Goal: Answer question/provide support

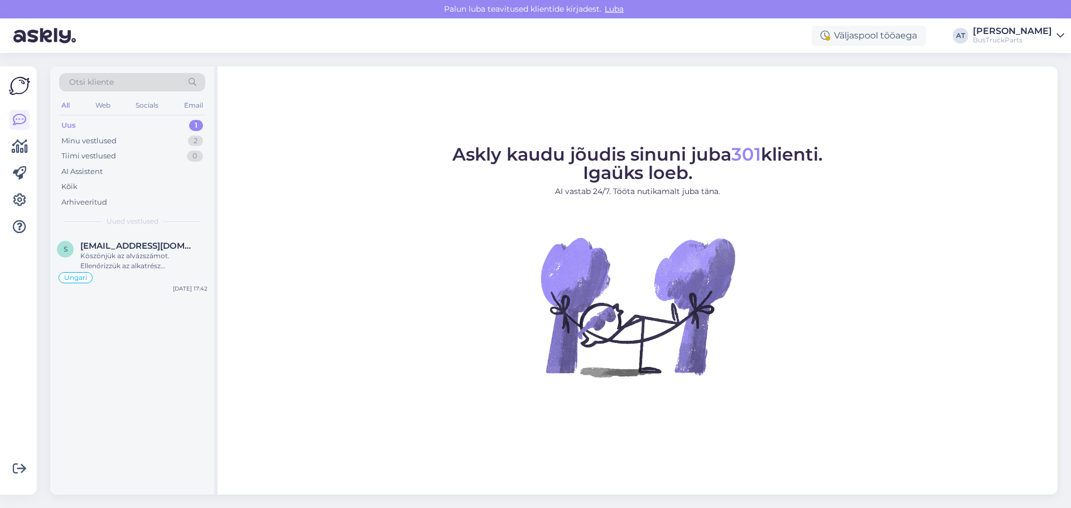
click at [124, 128] on div "Uus 1" at bounding box center [132, 126] width 146 height 16
click at [129, 239] on div "s [EMAIL_ADDRESS][DOMAIN_NAME] Köszönjük az alvázszámot. Ellenőrizzük az alkatr…" at bounding box center [132, 265] width 164 height 64
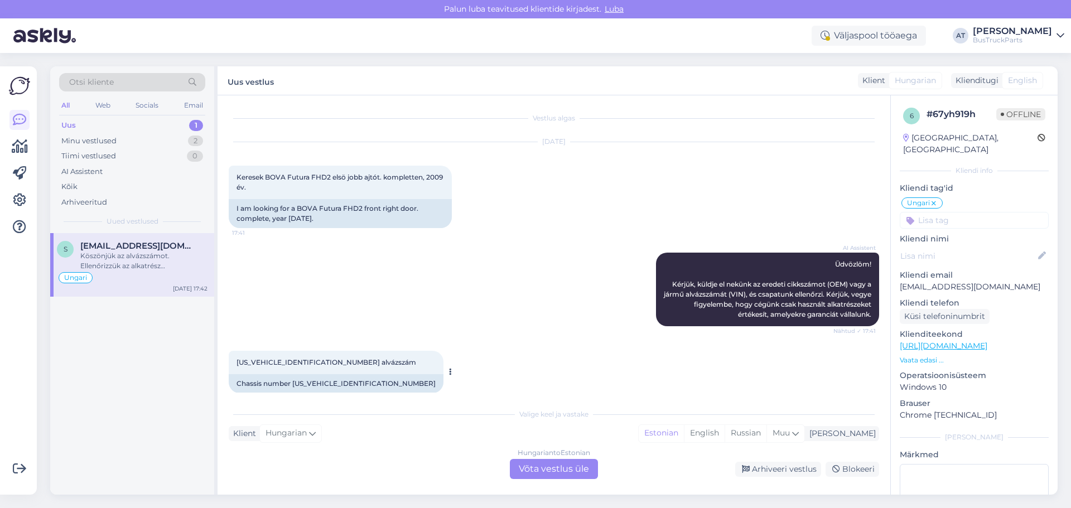
click at [271, 367] on div "[US_VEHICLE_IDENTIFICATION_NUMBER] alvázszám 17:42" at bounding box center [336, 362] width 215 height 23
drag, startPoint x: 299, startPoint y: 206, endPoint x: 342, endPoint y: 209, distance: 43.0
click at [342, 209] on div "I am looking for a BOVA Futura FHD2 front right door. complete, year [DATE]." at bounding box center [340, 213] width 223 height 29
copy div "BOVA Futura"
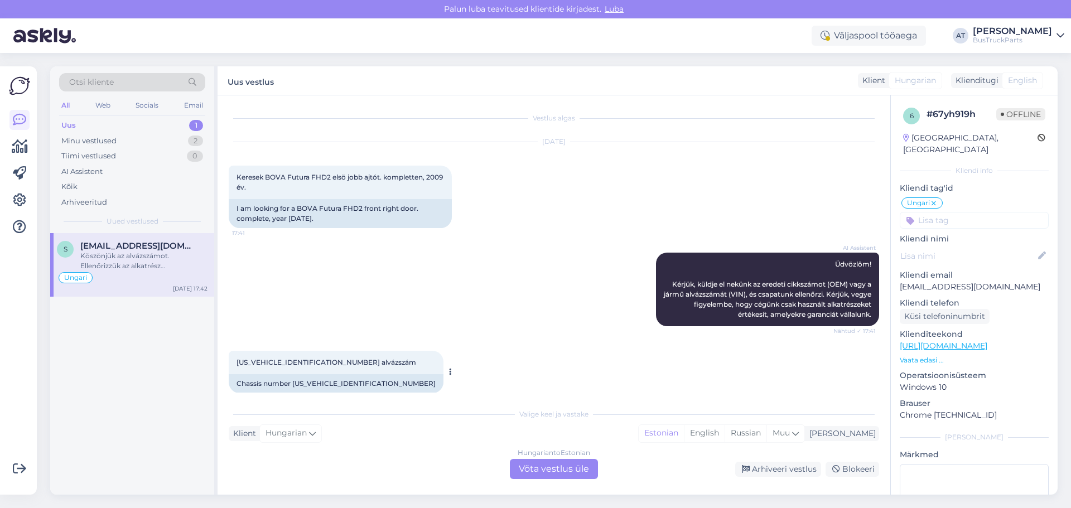
click at [331, 383] on div "Chassis number [US_VEHICLE_IDENTIFICATION_NUMBER]" at bounding box center [336, 383] width 215 height 19
copy div "[US_VEHICLE_IDENTIFICATION_NUMBER]"
click at [555, 471] on div "Hungarian to Estonian Võta vestlus üle" at bounding box center [554, 469] width 88 height 20
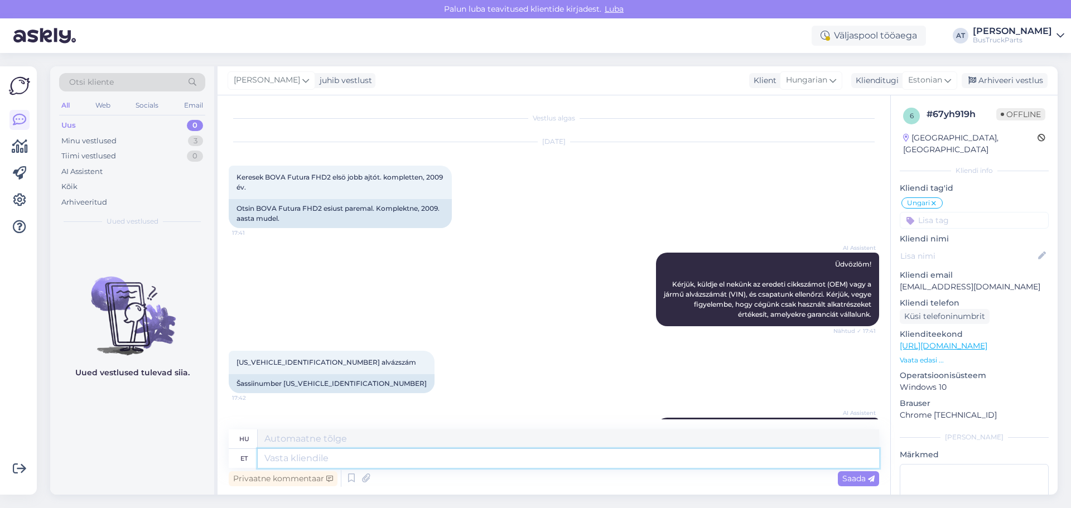
click at [494, 458] on textarea at bounding box center [569, 458] width 622 height 19
type textarea "H"
type textarea "Hello."
type textarea "Helló."
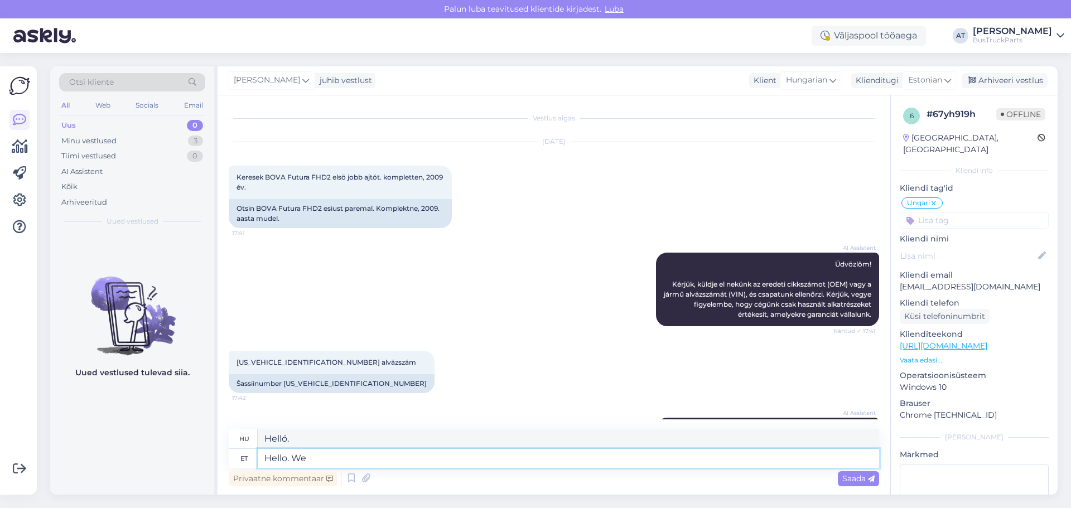
type textarea "Hello. We d"
type textarea "Sziasztok. Mi"
type textarea "Hello. We don´t h"
type textarea "Helló. Mi nem"
type textarea "Hello. We don´t have"
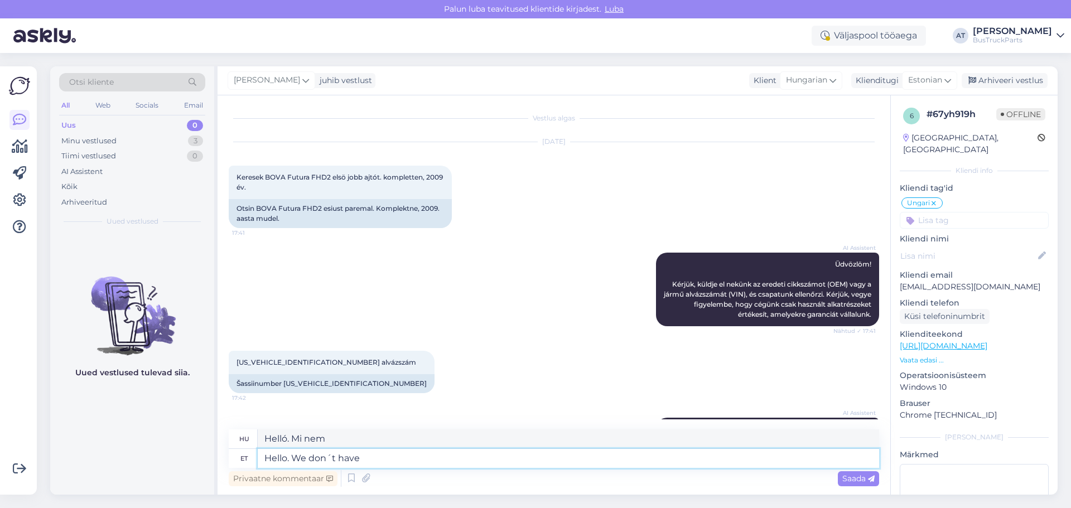
type textarea "Helló. Nincs nekünk"
type textarea "Hello. We don´t have such"
type textarea "Szia. Nincs nálunk."
type textarea "Hello. We don´t have such"
type textarea "Szia. Nálunk nincs ilyen."
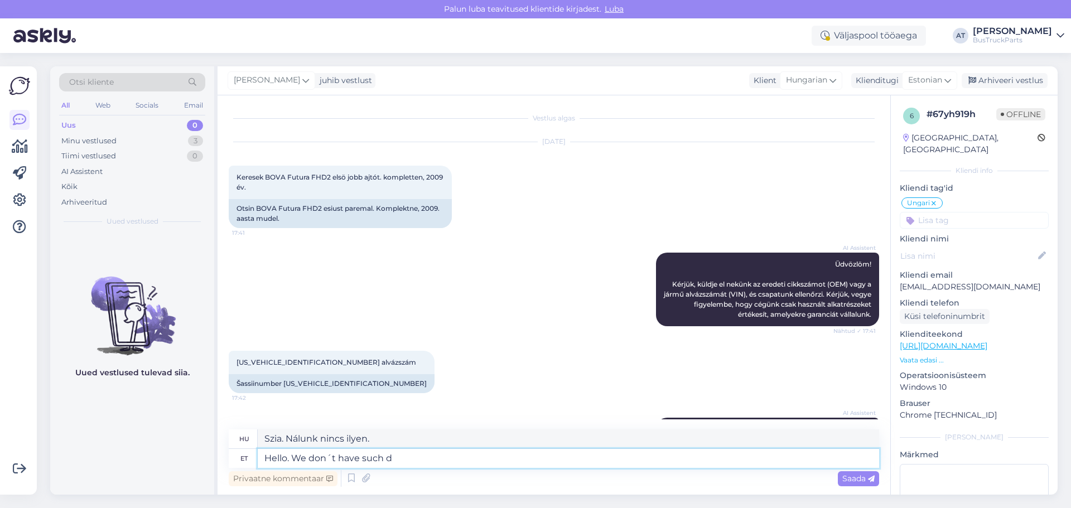
type textarea "Hello. We don´t have such do"
type textarea "Szia. Nincs ilyenünk."
type textarea "Hello. We don´t have such door, s"
type textarea "Szia. Nincs ilyen ajtónk."
type textarea "Hello. We don´t have such door, sorry!"
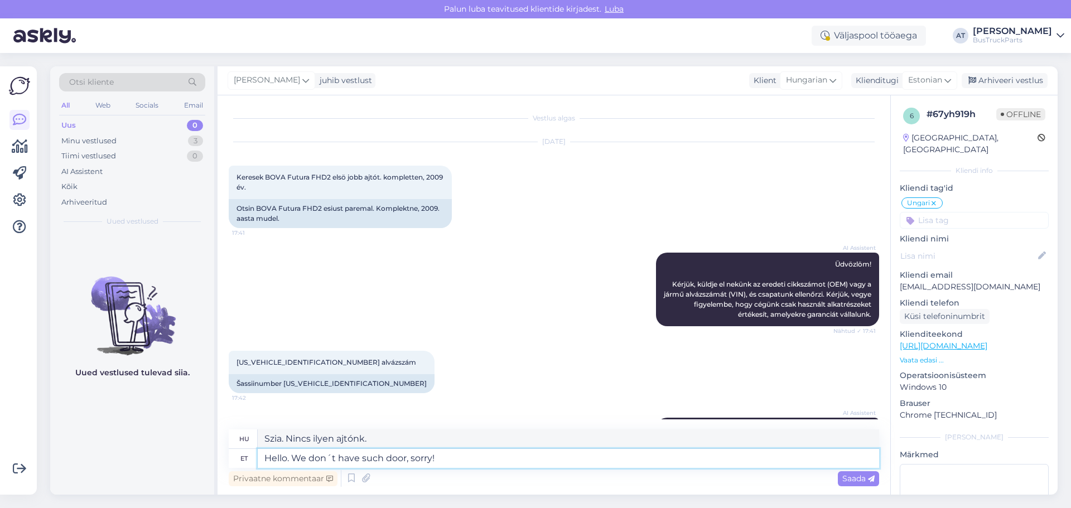
type textarea "Szia. Nincs ilyen ajtónk, sajnálom!"
type textarea "Hello. We don´t have such door, sorry!"
click at [938, 355] on p "Vaata edasi ..." at bounding box center [974, 360] width 149 height 10
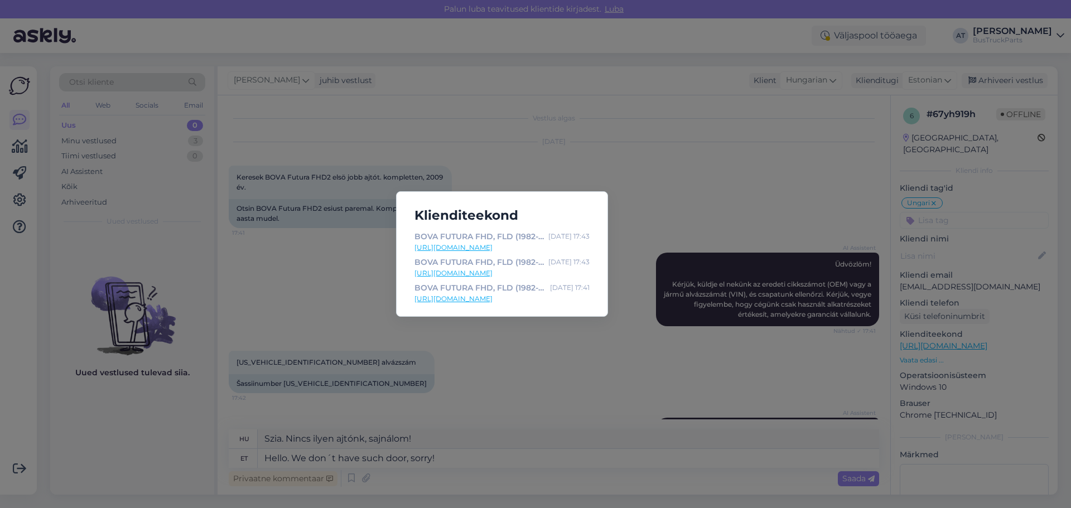
click at [514, 408] on div "Klienditeekond BOVA FUTURA FHD, FLD (1982-) | Autóalkatrész keresés | TruckPart…" at bounding box center [535, 254] width 1071 height 508
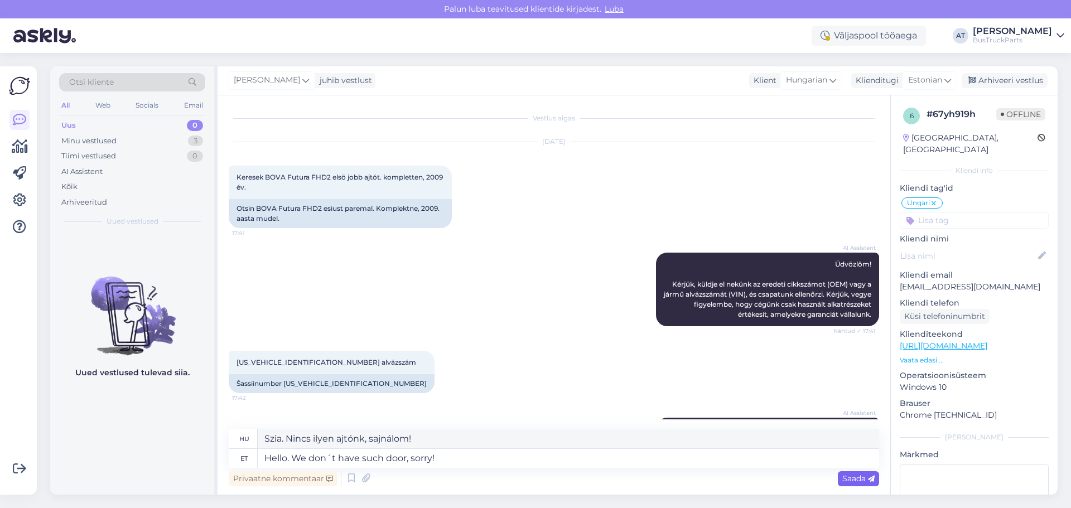
click at [850, 481] on span "Saada" at bounding box center [859, 479] width 32 height 10
